Goal: Information Seeking & Learning: Learn about a topic

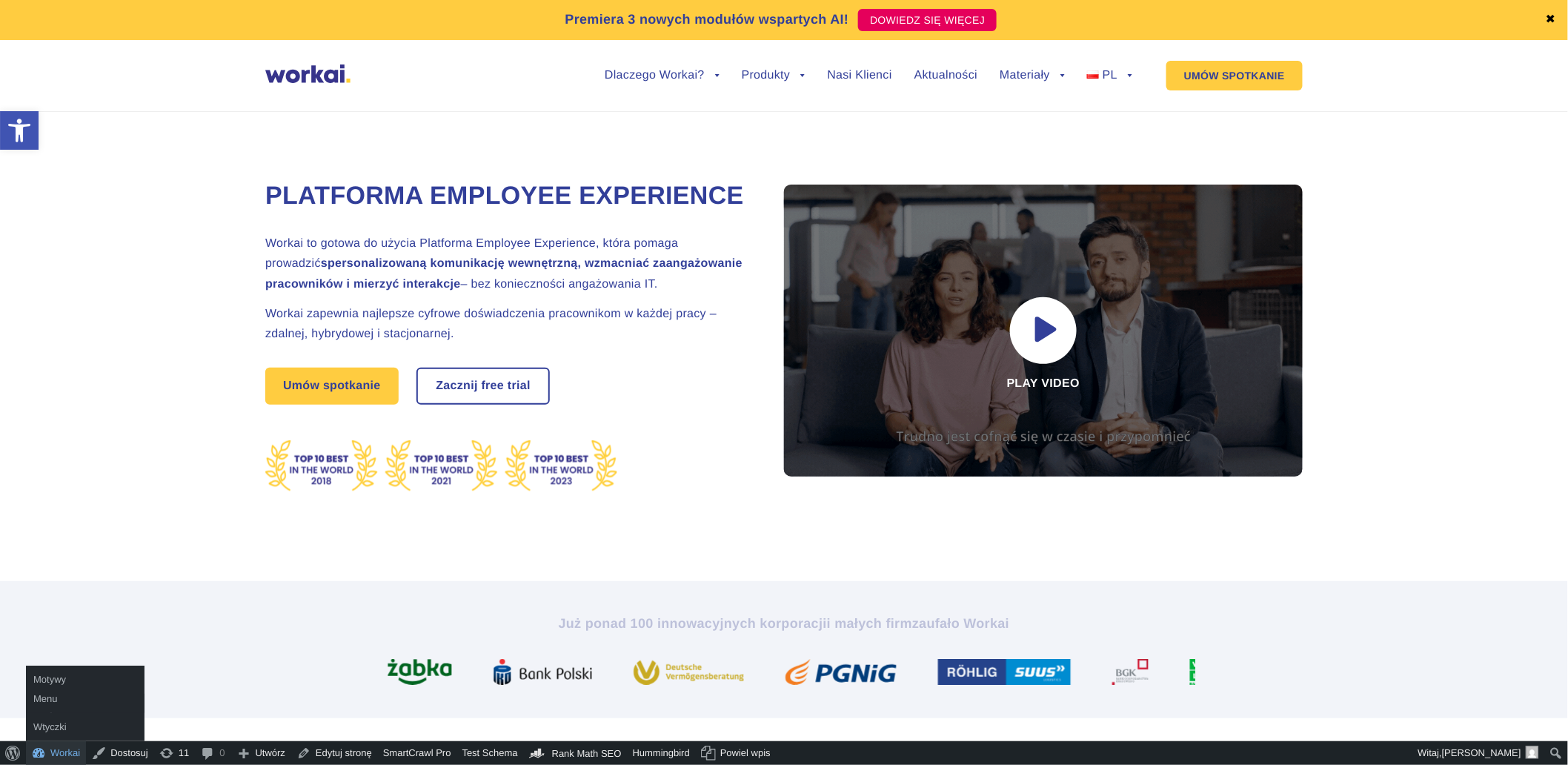
click at [52, 754] on link "Workai" at bounding box center [56, 752] width 60 height 23
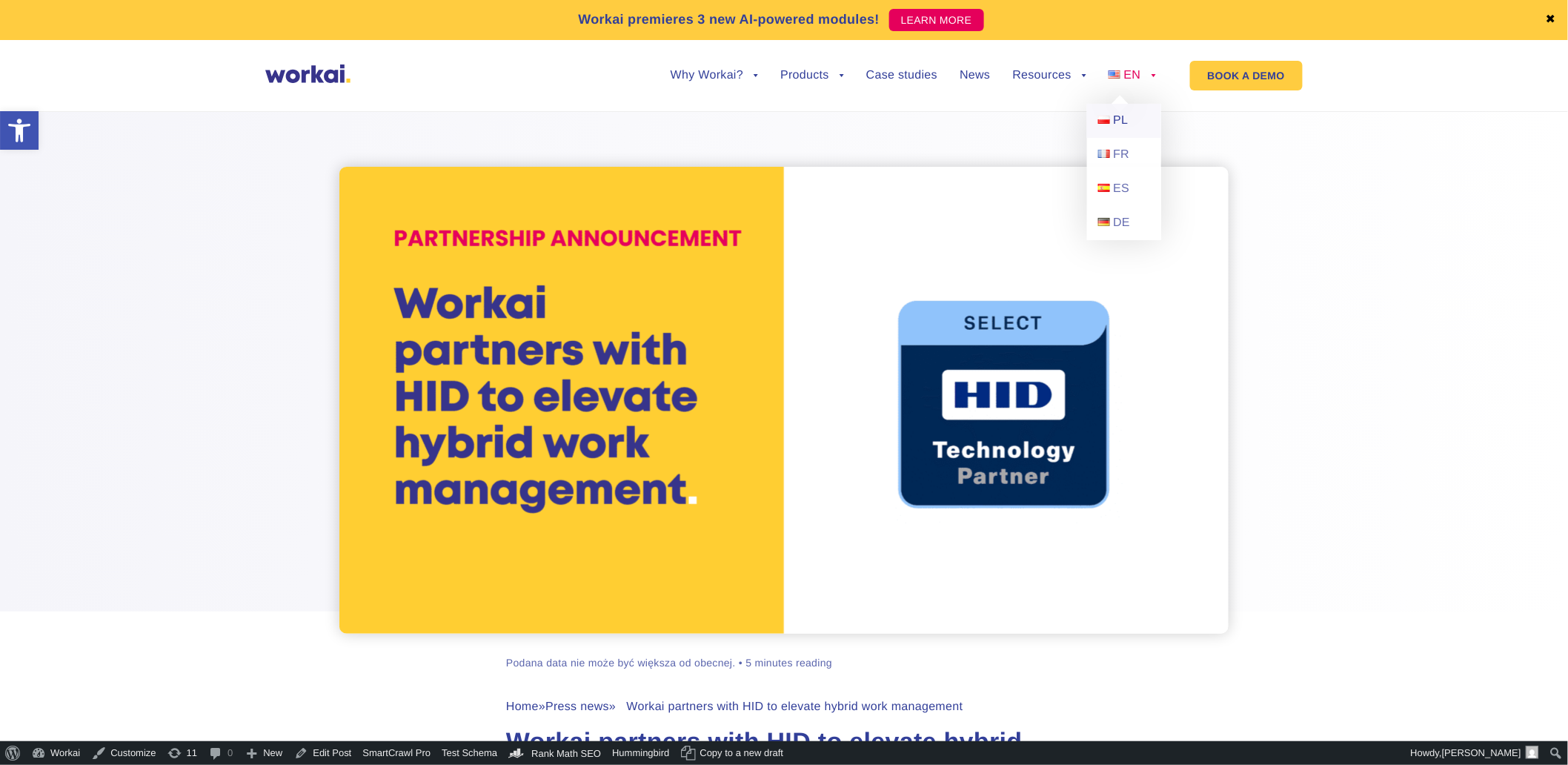
click at [1130, 115] on link "PL" at bounding box center [1123, 121] width 74 height 34
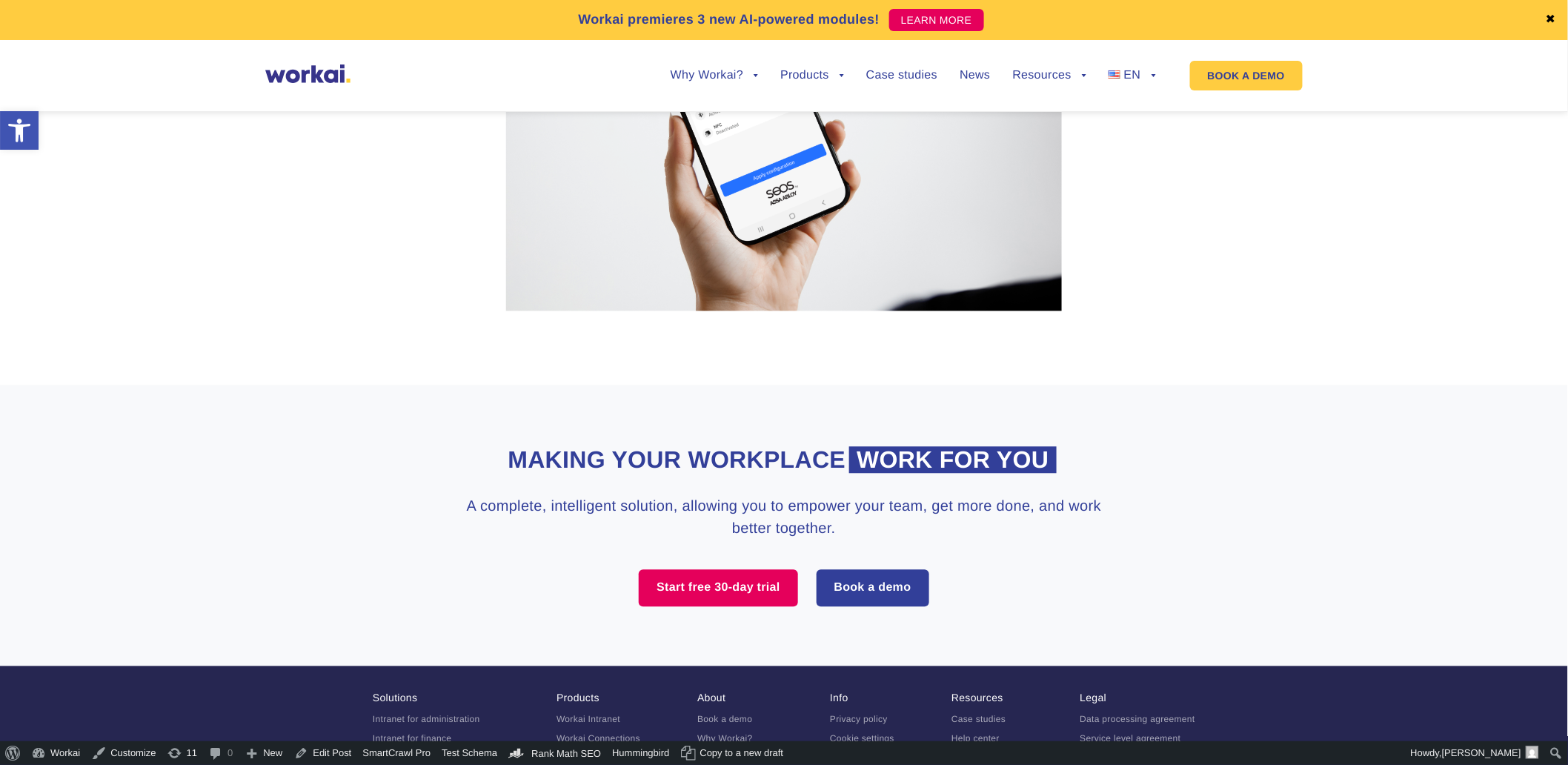
scroll to position [3869, 0]
